Goal: Navigation & Orientation: Find specific page/section

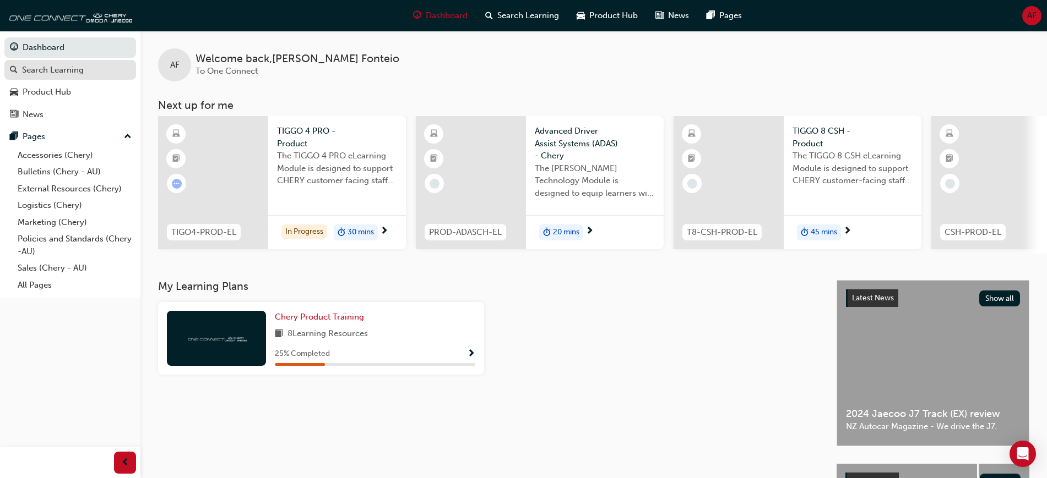
click at [83, 70] on div "Search Learning" at bounding box center [53, 70] width 62 height 13
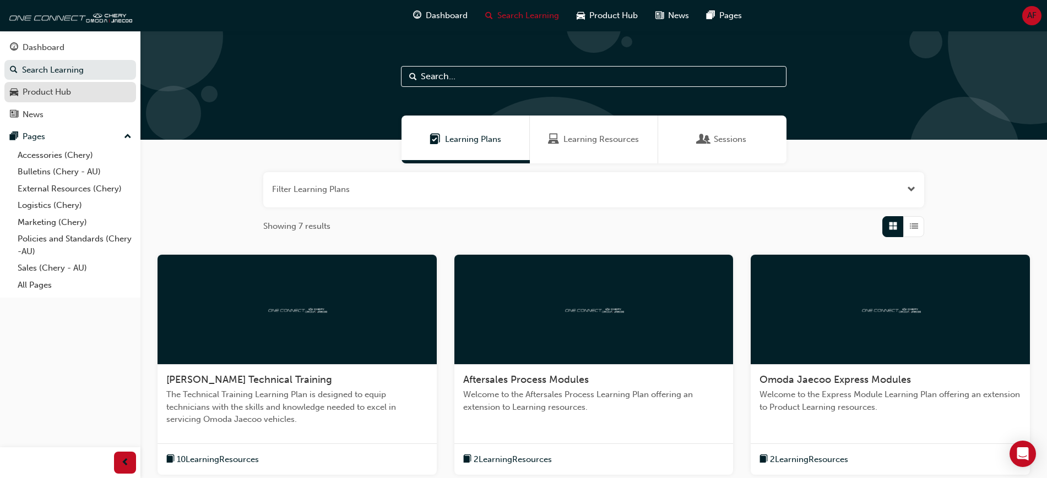
click at [69, 93] on div "Product Hub" at bounding box center [47, 92] width 48 height 13
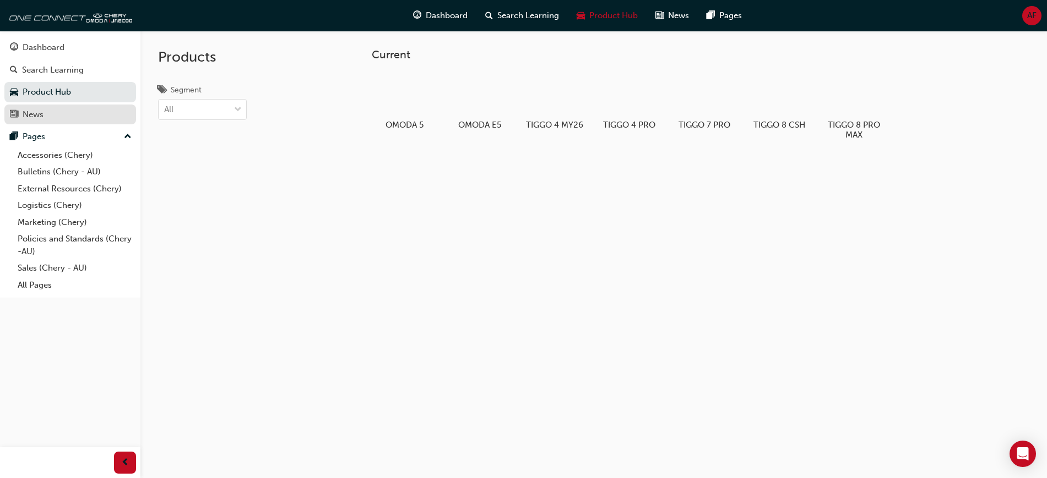
click at [40, 120] on div "News" at bounding box center [33, 114] width 21 height 13
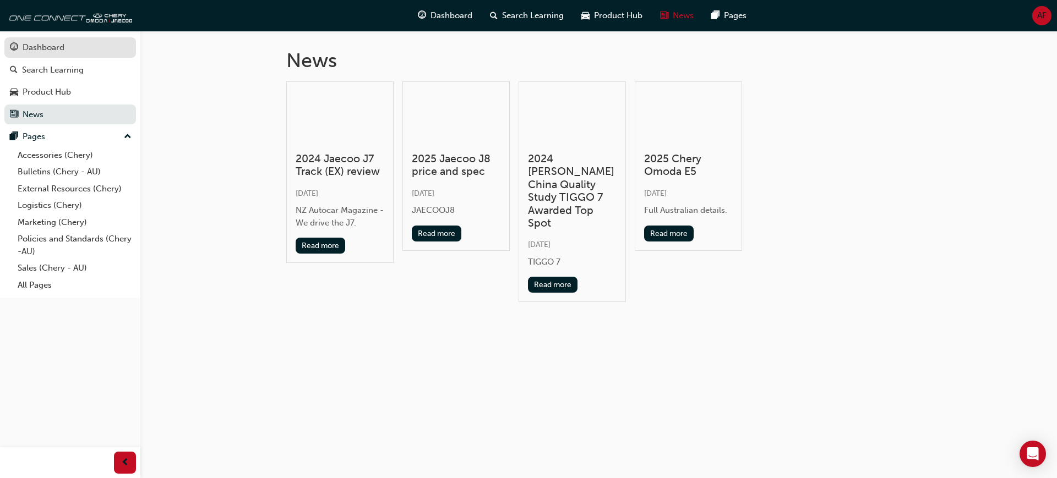
click at [62, 48] on div "Dashboard" at bounding box center [44, 47] width 42 height 13
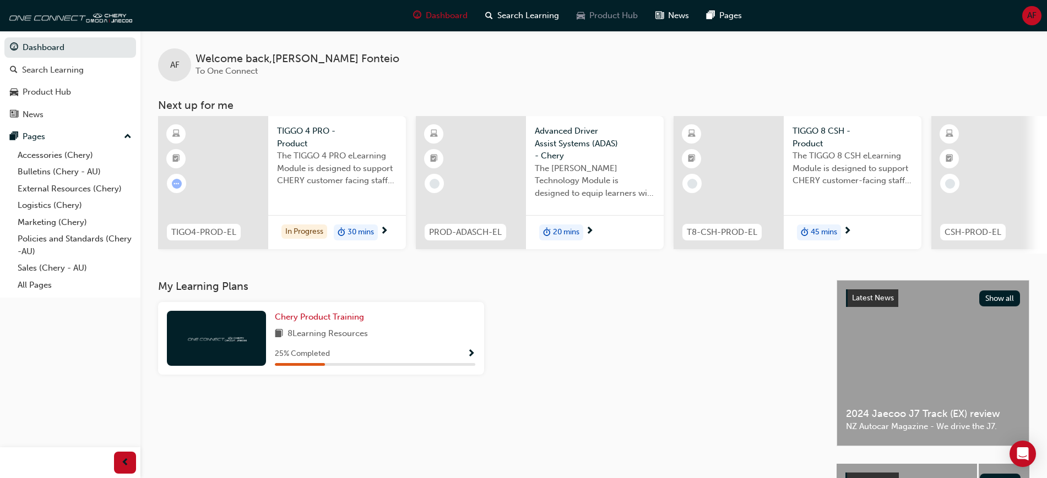
click at [600, 18] on span "Product Hub" at bounding box center [613, 15] width 48 height 13
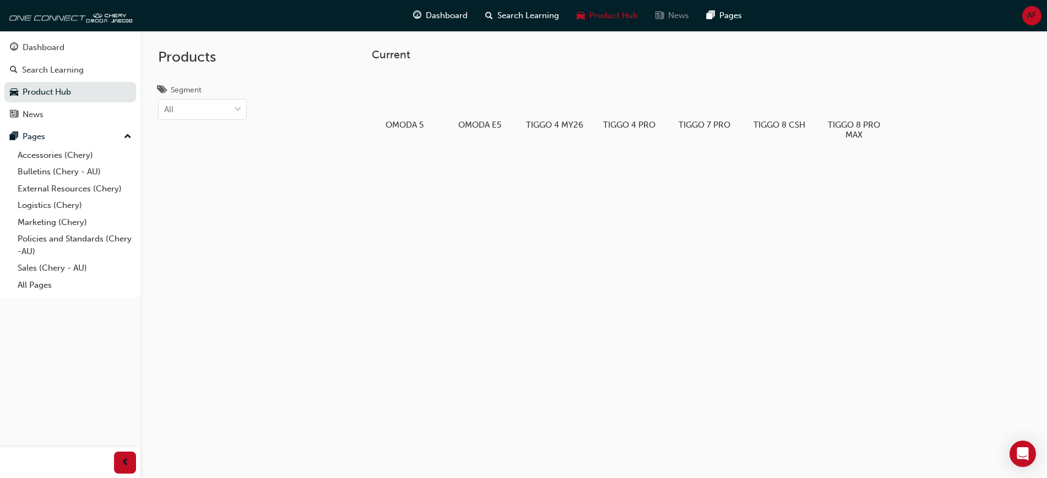
click at [668, 15] on span "News" at bounding box center [678, 15] width 21 height 13
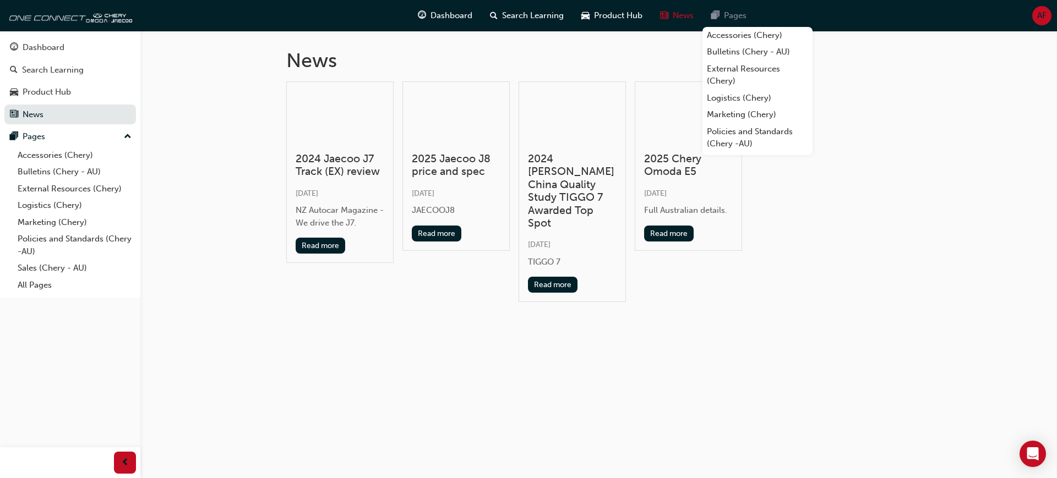
click at [730, 17] on span "Pages" at bounding box center [735, 15] width 23 height 13
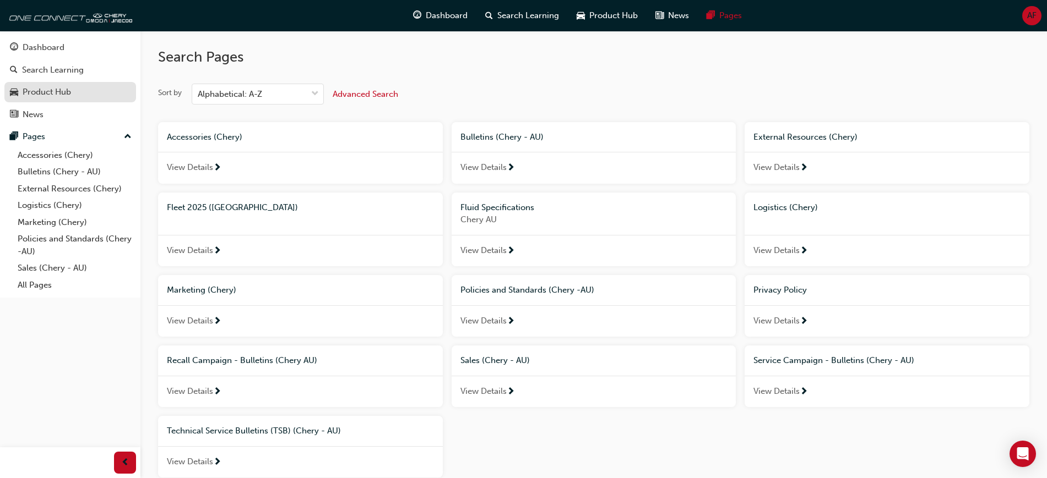
click at [69, 95] on div "Product Hub" at bounding box center [47, 92] width 48 height 13
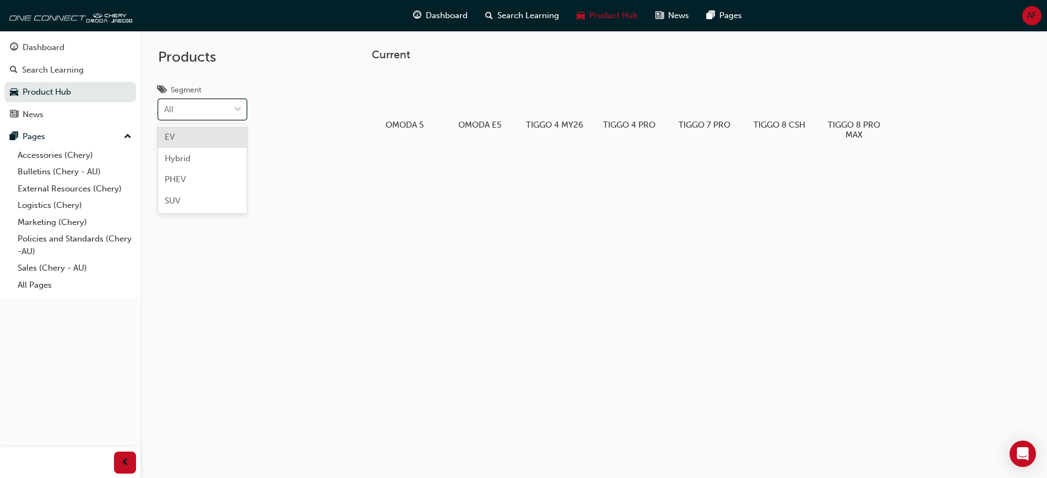
click at [203, 114] on div "All" at bounding box center [194, 109] width 71 height 19
click at [165, 114] on input "Segment option EV focused, 1 of 4. 4 results available. Use Up and Down to choo…" at bounding box center [164, 109] width 1 height 9
click at [203, 114] on div "All" at bounding box center [194, 109] width 71 height 19
click at [165, 114] on input "Segment option EV focused, 1 of 4. 4 results available. Use Up and Down to choo…" at bounding box center [164, 109] width 1 height 9
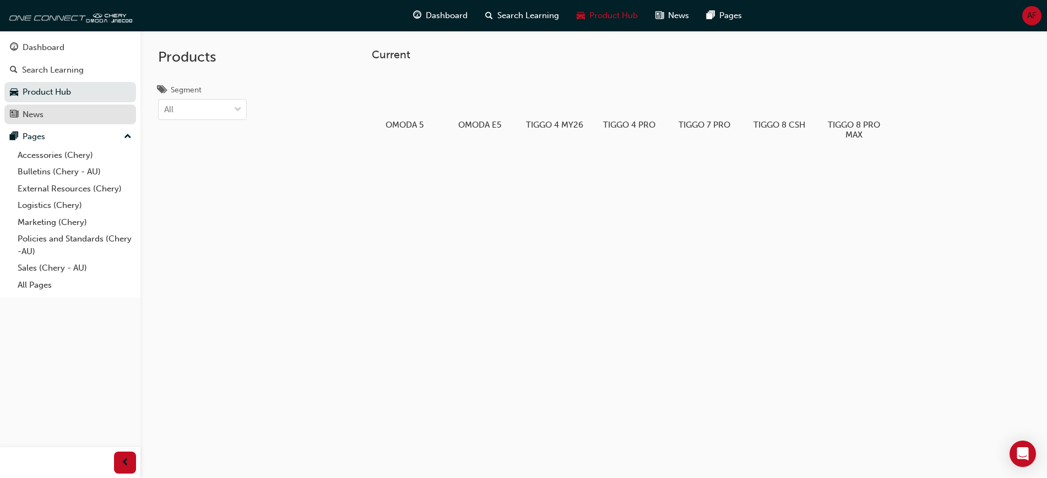
click at [59, 117] on div "News" at bounding box center [70, 115] width 121 height 14
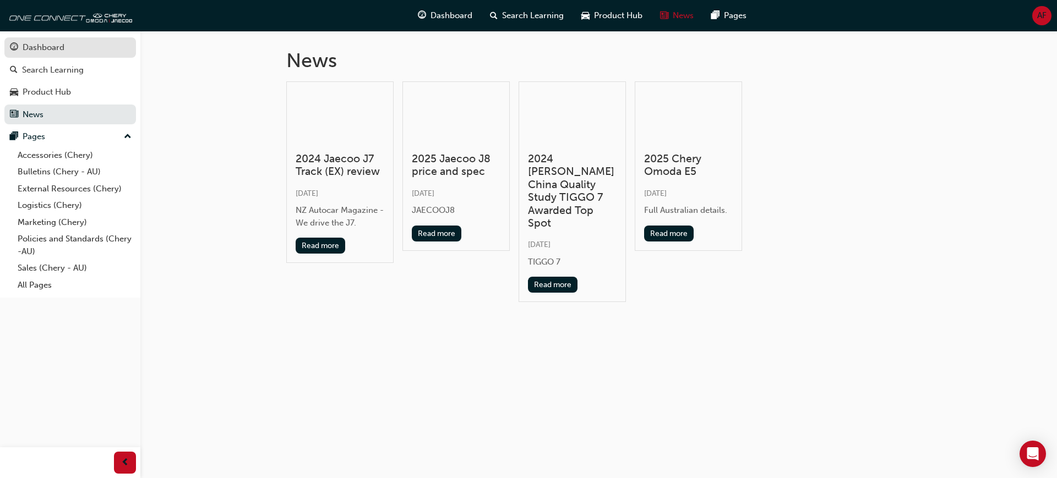
click at [59, 47] on div "Dashboard" at bounding box center [44, 47] width 42 height 13
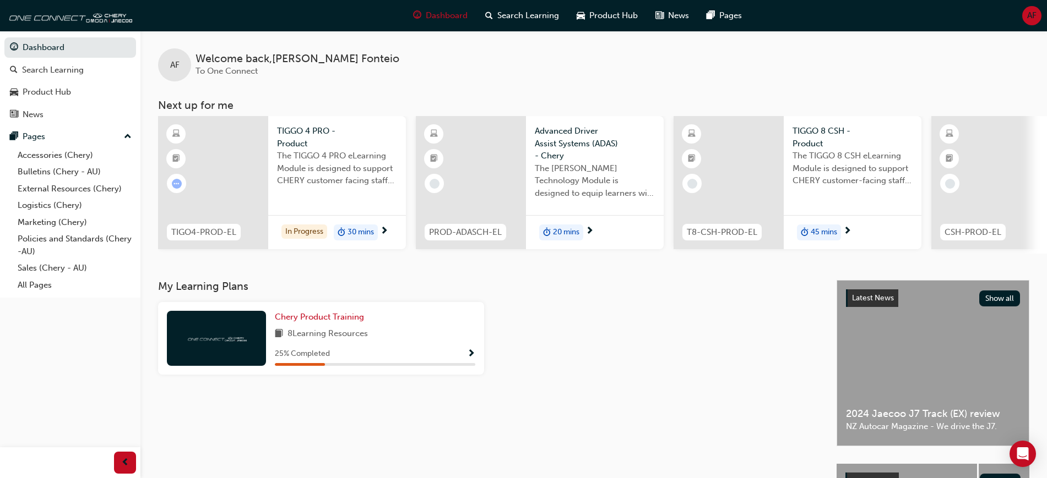
click at [1031, 12] on span "AF" at bounding box center [1031, 15] width 9 height 13
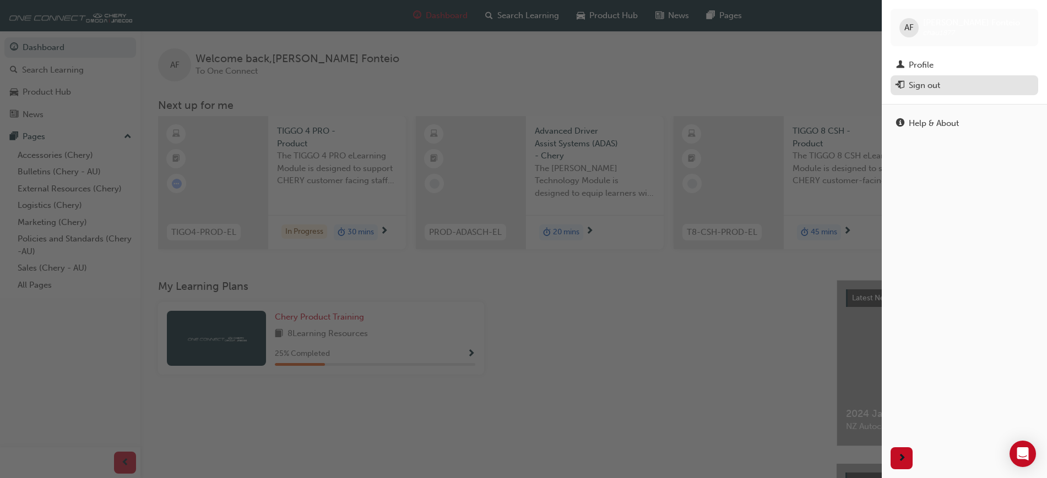
click at [951, 86] on div "Sign out" at bounding box center [964, 86] width 137 height 14
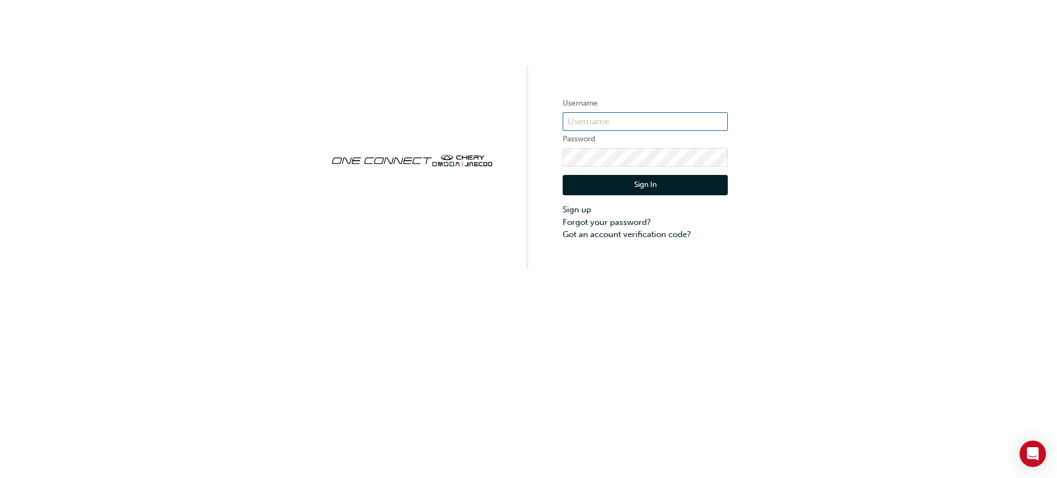
type input "cma089"
click at [650, 187] on button "Sign In" at bounding box center [645, 185] width 165 height 21
